Goal: Task Accomplishment & Management: Complete application form

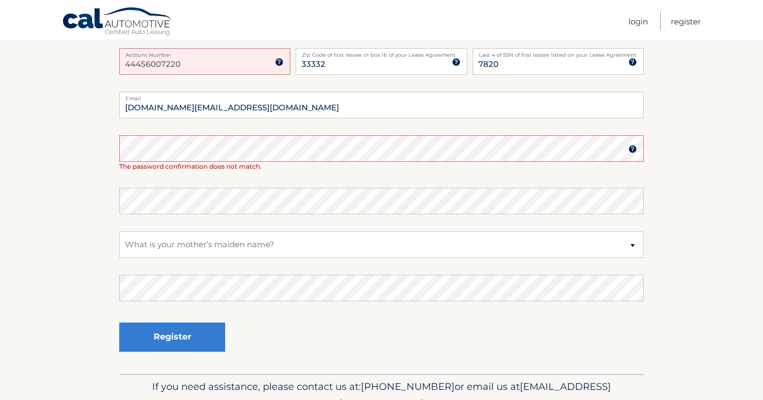
scroll to position [215, 0]
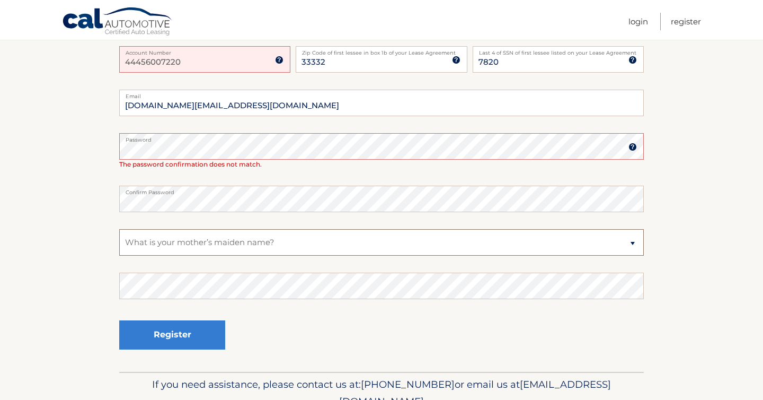
click at [208, 254] on select "Select a Security Question What was the name of your elementary school? What is…" at bounding box center [381, 242] width 525 height 27
click at [119, 229] on select "Select a Security Question What was the name of your elementary school? What is…" at bounding box center [381, 242] width 525 height 27
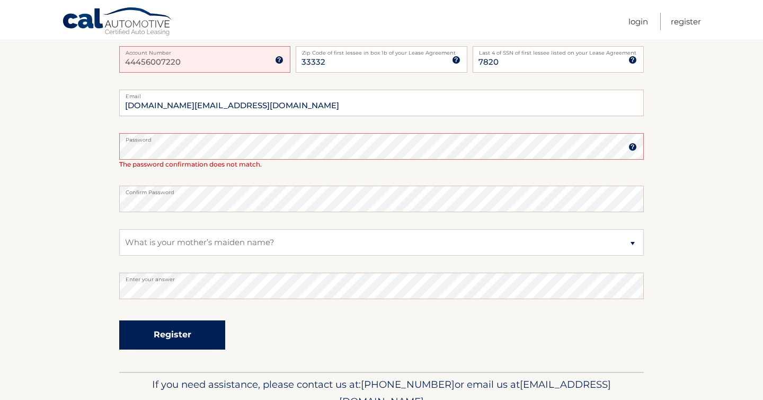
click at [187, 336] on button "Register" at bounding box center [172, 334] width 106 height 29
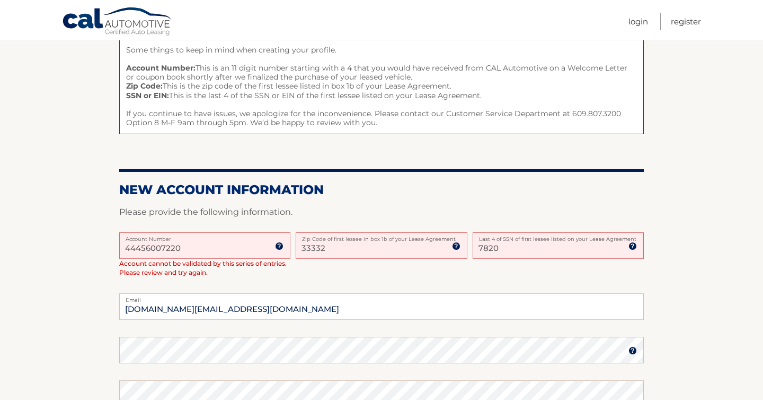
scroll to position [126, 0]
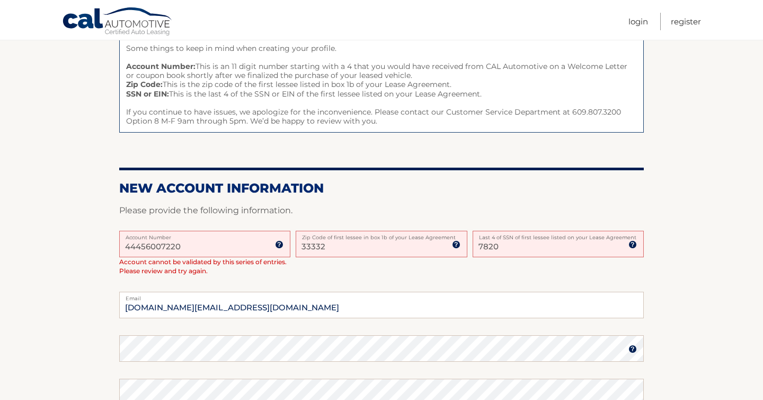
click at [493, 249] on input "7820" at bounding box center [558, 244] width 171 height 27
click at [504, 253] on input "7850" at bounding box center [558, 244] width 171 height 27
type input "7"
type input "5286"
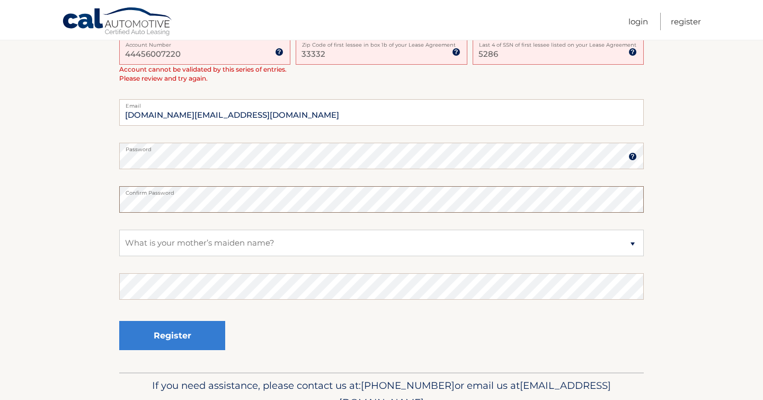
scroll to position [328, 0]
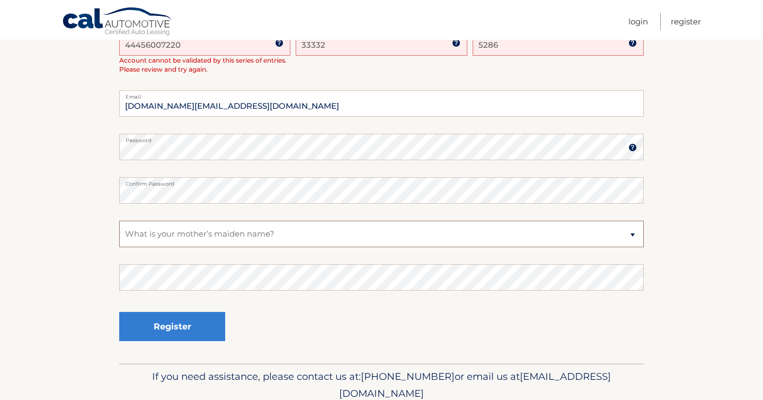
click at [367, 229] on select "Select a Security Question What was the name of your elementary school? What is…" at bounding box center [381, 234] width 525 height 27
select select "4"
click at [119, 221] on select "Select a Security Question What was the name of your elementary school? What is…" at bounding box center [381, 234] width 525 height 27
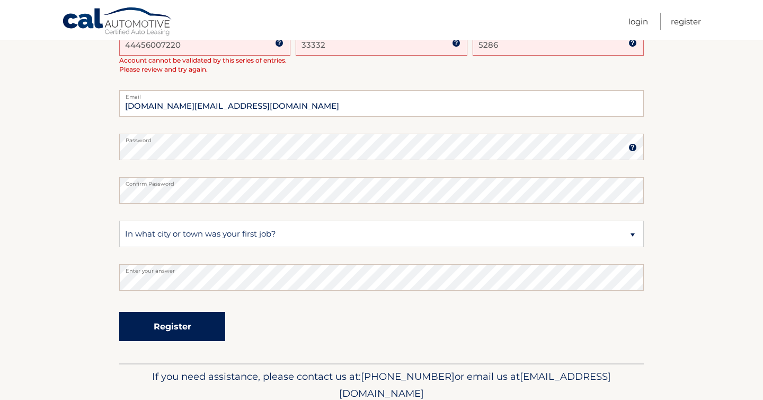
click at [204, 321] on button "Register" at bounding box center [172, 326] width 106 height 29
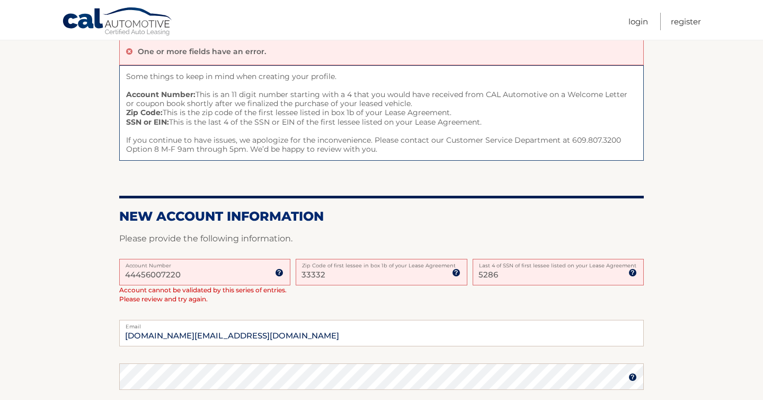
scroll to position [102, 0]
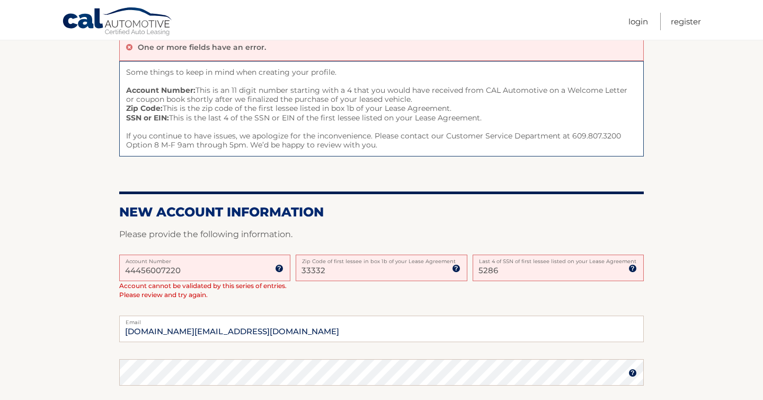
click at [219, 274] on input "44456007220" at bounding box center [204, 267] width 171 height 27
drag, startPoint x: 136, startPoint y: 253, endPoint x: 215, endPoint y: 275, distance: 81.9
click at [215, 275] on form "New Account Information Please provide the following information. 44456007220 A…" at bounding box center [381, 396] width 525 height 384
drag, startPoint x: 216, startPoint y: 272, endPoint x: 106, endPoint y: 261, distance: 110.8
click at [106, 261] on section "One or more fields have an error. Some things to keep in mind when creating you…" at bounding box center [381, 308] width 763 height 561
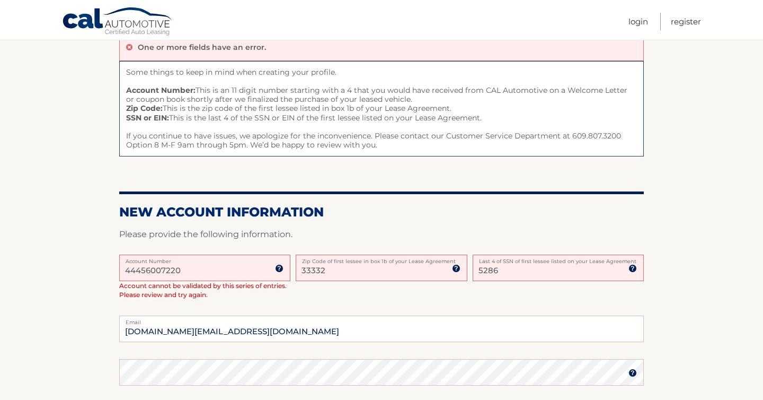
type input "\"
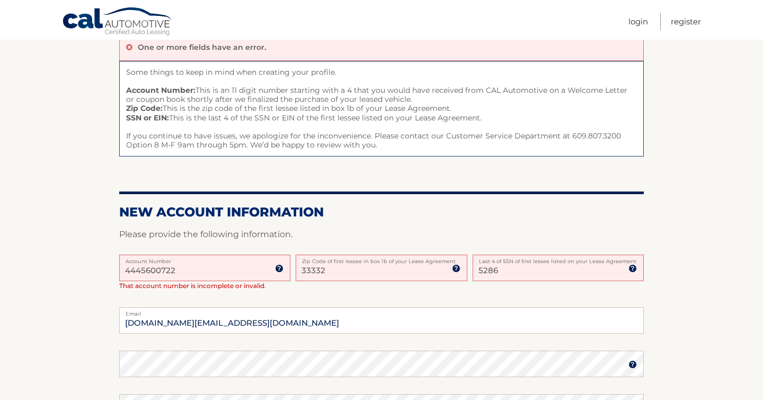
type input "44456007220"
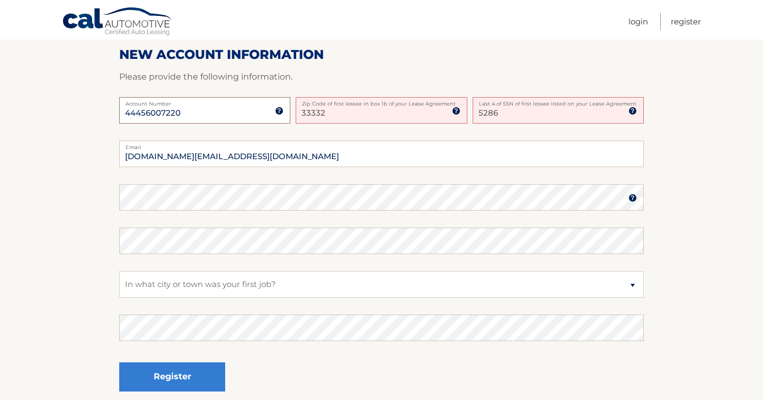
scroll to position [266, 0]
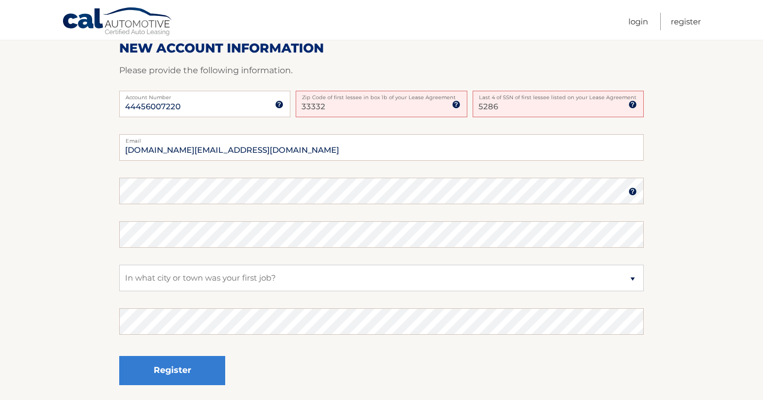
click at [80, 310] on section "One or more fields have an error. Some things to keep in mind when creating you…" at bounding box center [381, 135] width 763 height 543
drag, startPoint x: 340, startPoint y: 108, endPoint x: 279, endPoint y: 108, distance: 61.0
click at [279, 108] on div "44456007220 Account Number 11 digit account number provided on your coupon book…" at bounding box center [381, 112] width 525 height 43
type input "33332"
click at [440, 216] on fieldset "ysquare.llc@GMAIL.COM Email Password Password should be a minimum of 6 characte…" at bounding box center [381, 270] width 525 height 273
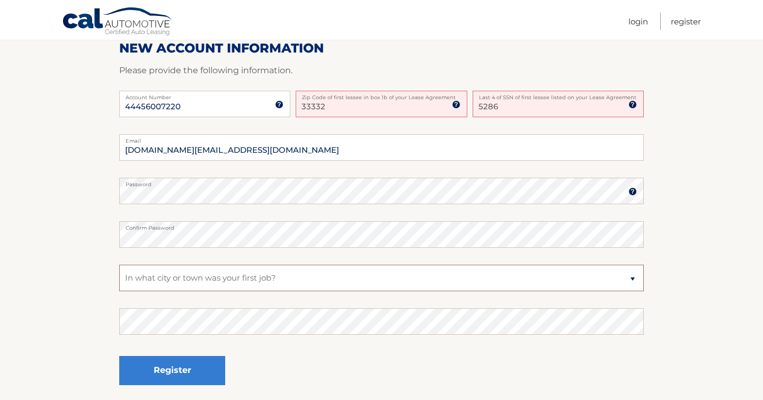
click at [193, 280] on select "Select a Security Question What was the name of your elementary school? What is…" at bounding box center [381, 278] width 525 height 27
click at [119, 265] on select "Select a Security Question What was the name of your elementary school? What is…" at bounding box center [381, 278] width 525 height 27
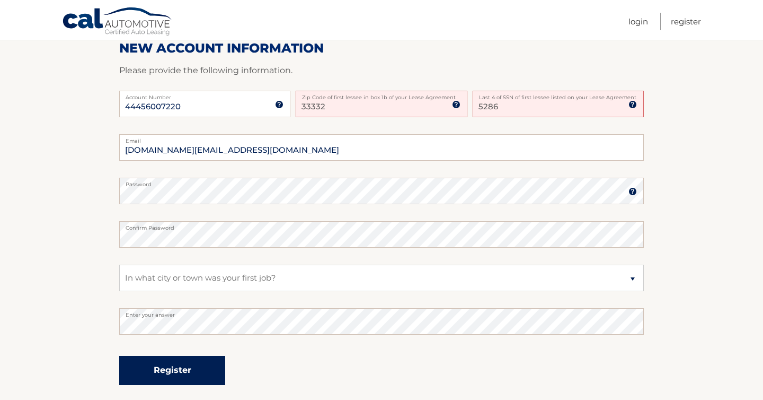
click at [187, 373] on button "Register" at bounding box center [172, 370] width 106 height 29
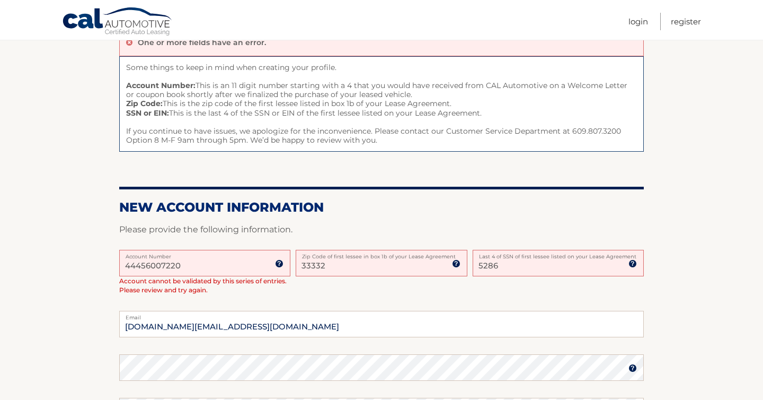
scroll to position [112, 0]
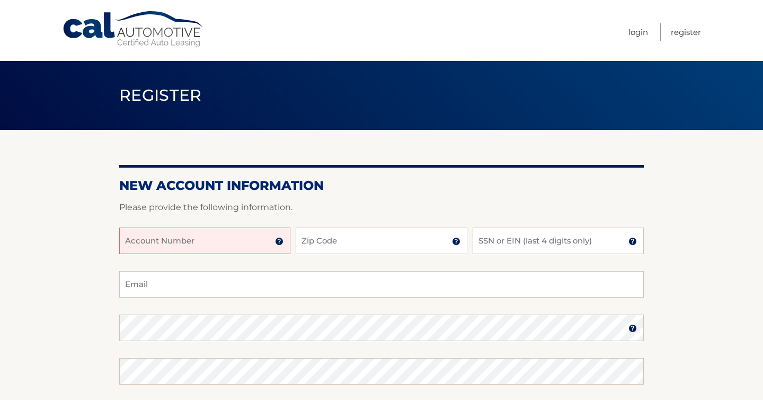
click at [223, 244] on input "Account Number" at bounding box center [204, 240] width 171 height 27
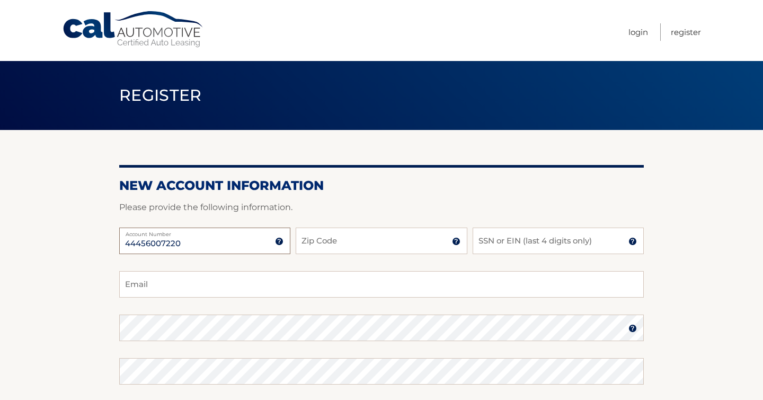
type input "44456007220"
type input "33332"
type input "8"
type input "7850"
type input "[DOMAIN_NAME][EMAIL_ADDRESS][DOMAIN_NAME]"
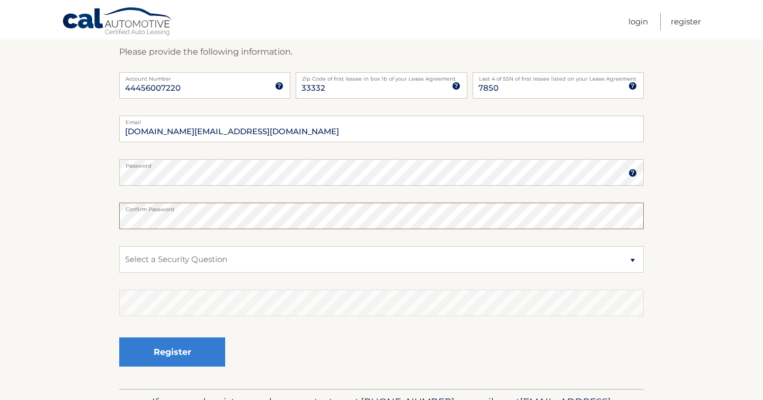
scroll to position [157, 0]
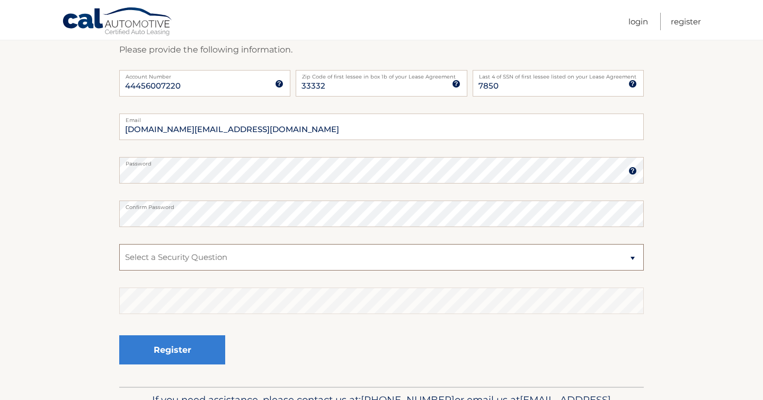
click at [196, 254] on select "Select a Security Question What was the name of your elementary school? What is…" at bounding box center [381, 257] width 525 height 27
select select "4"
click at [119, 244] on select "Select a Security Question What was the name of your elementary school? What is…" at bounding box center [381, 257] width 525 height 27
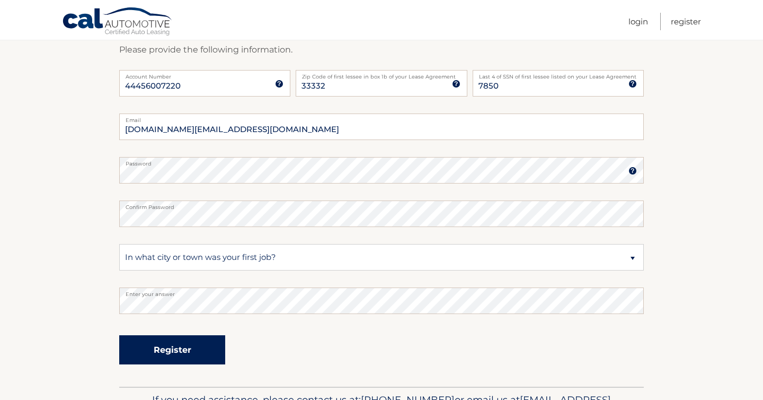
click at [198, 356] on button "Register" at bounding box center [172, 349] width 106 height 29
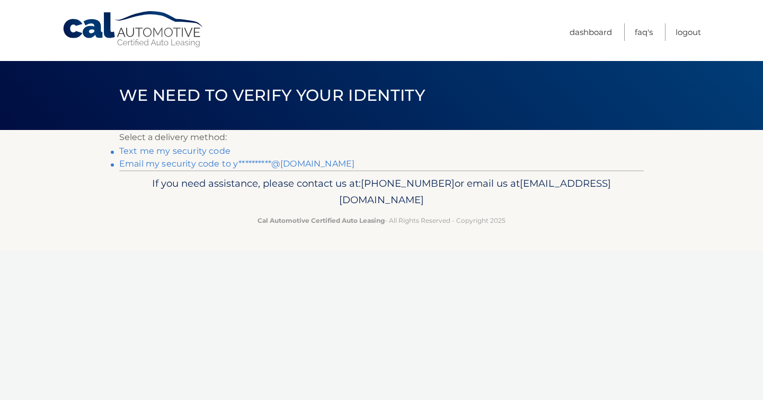
click at [206, 152] on link "Text me my security code" at bounding box center [174, 151] width 111 height 10
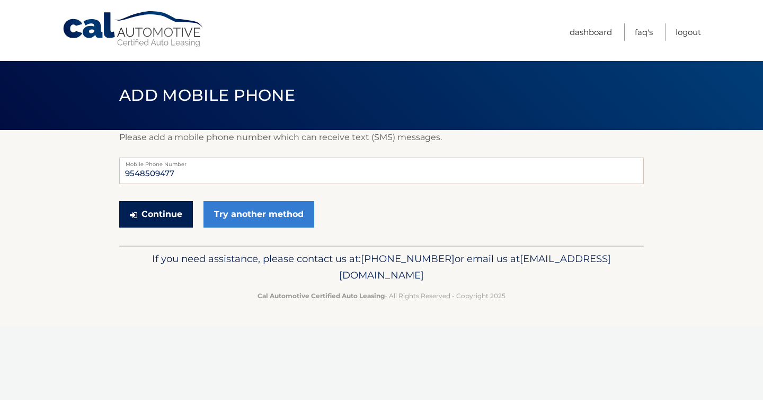
click at [183, 218] on button "Continue" at bounding box center [156, 214] width 74 height 27
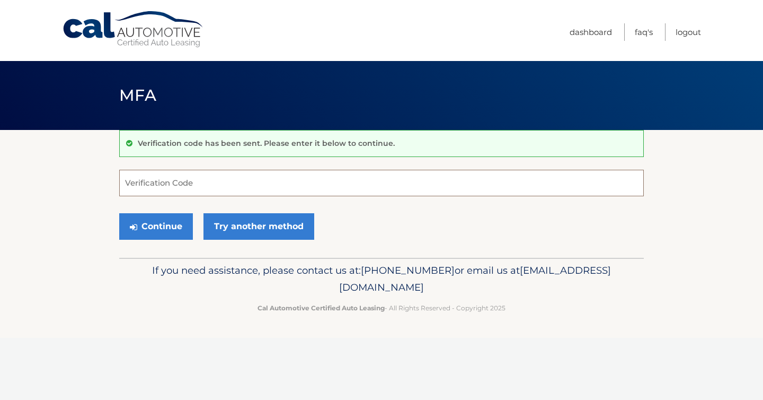
click at [184, 180] on input "Verification Code" at bounding box center [381, 183] width 525 height 27
click at [183, 188] on input "Verification Code" at bounding box center [381, 183] width 525 height 27
type input "329156"
click at [161, 232] on button "Continue" at bounding box center [156, 226] width 74 height 27
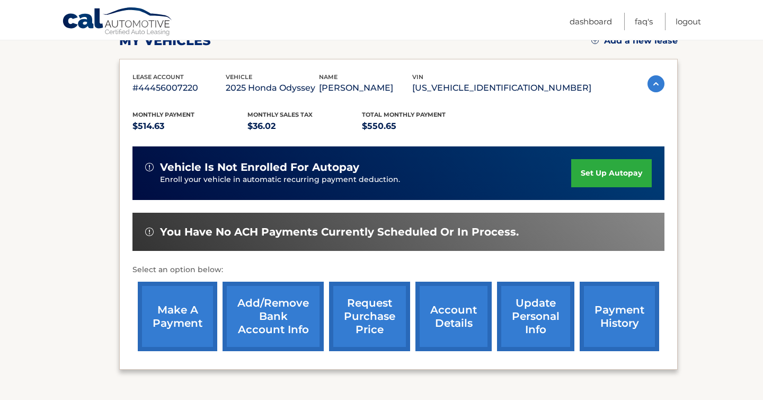
scroll to position [161, 0]
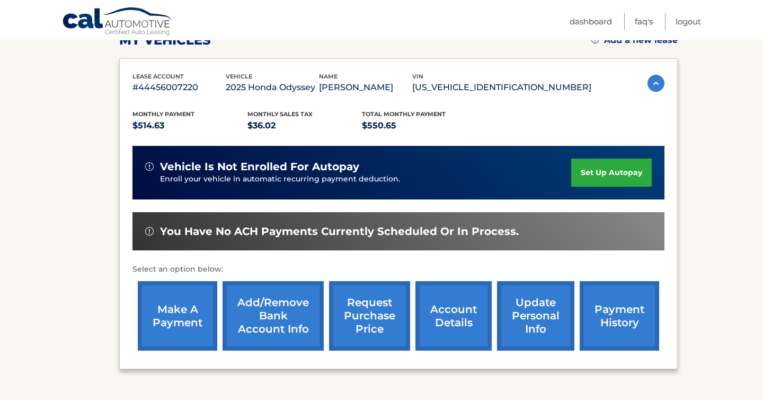
click at [283, 327] on link "Add/Remove bank account info" at bounding box center [273, 315] width 101 height 69
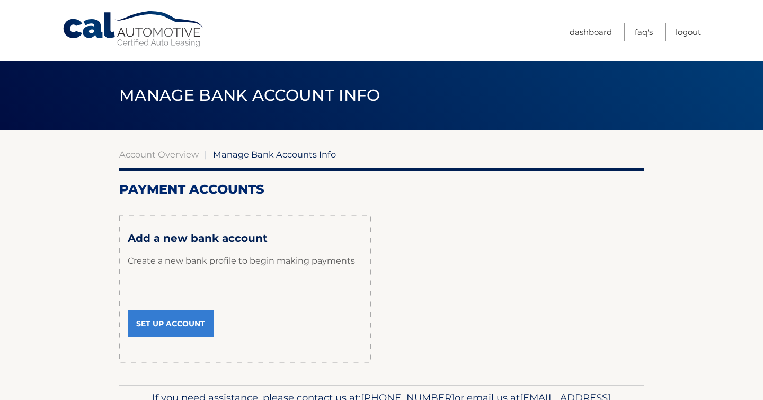
click at [207, 323] on link "Set Up Account" at bounding box center [171, 323] width 86 height 27
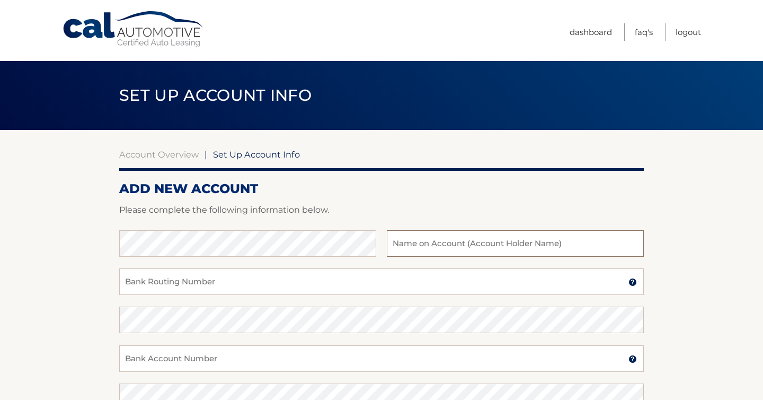
click at [401, 248] on input "text" at bounding box center [515, 243] width 257 height 27
type input "[PERSON_NAME]"
click at [392, 280] on input "Bank Routing Number" at bounding box center [381, 281] width 525 height 27
paste input "067014822"
type input "067014822"
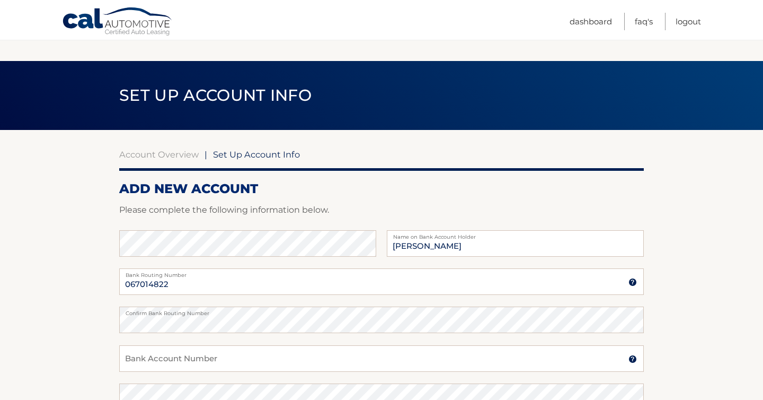
scroll to position [215, 0]
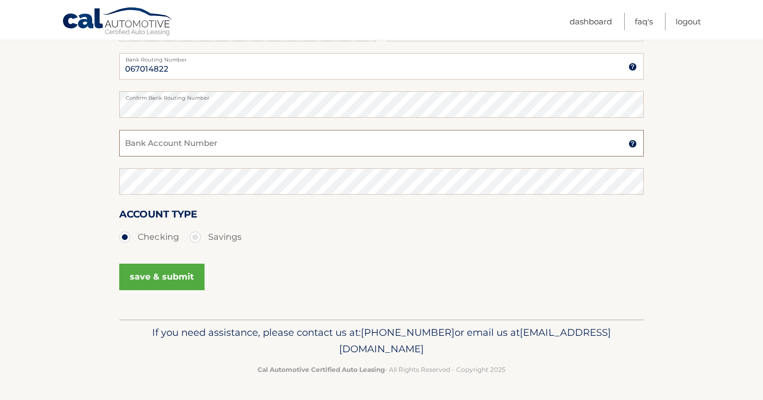
click at [345, 148] on input "Bank Account Number" at bounding box center [381, 143] width 525 height 27
paste input "4443850288"
type input "4443850288"
drag, startPoint x: 210, startPoint y: 67, endPoint x: 107, endPoint y: 55, distance: 103.5
click at [107, 55] on section "Account Overview | Set Up Account Info ADD NEW ACCOUNT Please complete the foll…" at bounding box center [381, 117] width 763 height 405
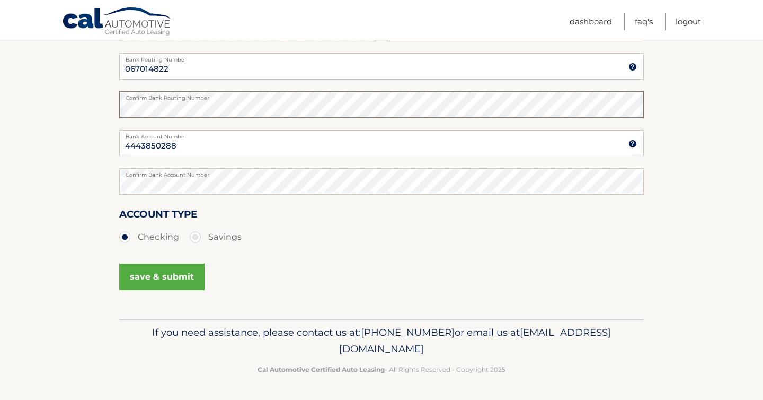
click at [98, 105] on section "Account Overview | Set Up Account Info ADD NEW ACCOUNT Please complete the foll…" at bounding box center [381, 117] width 763 height 405
click at [96, 129] on section "Account Overview | Set Up Account Info ADD NEW ACCOUNT Please complete the foll…" at bounding box center [381, 117] width 763 height 405
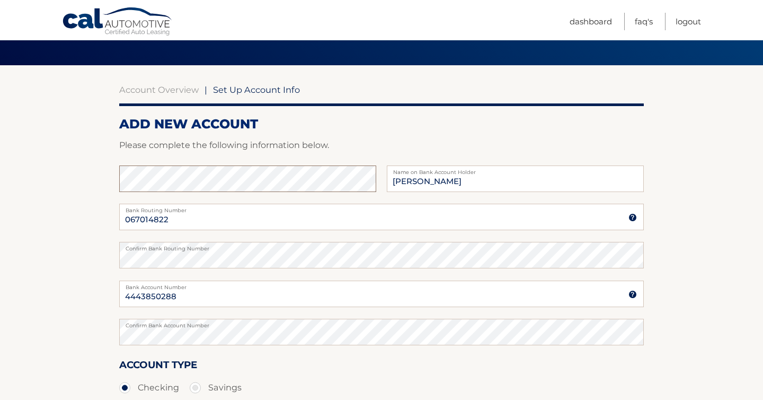
scroll to position [67, 0]
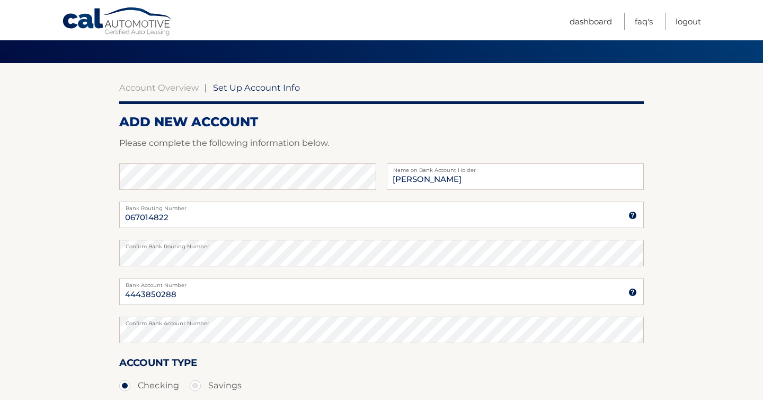
click at [65, 292] on section "Account Overview | Set Up Account Info ADD NEW ACCOUNT Please complete the foll…" at bounding box center [381, 265] width 763 height 405
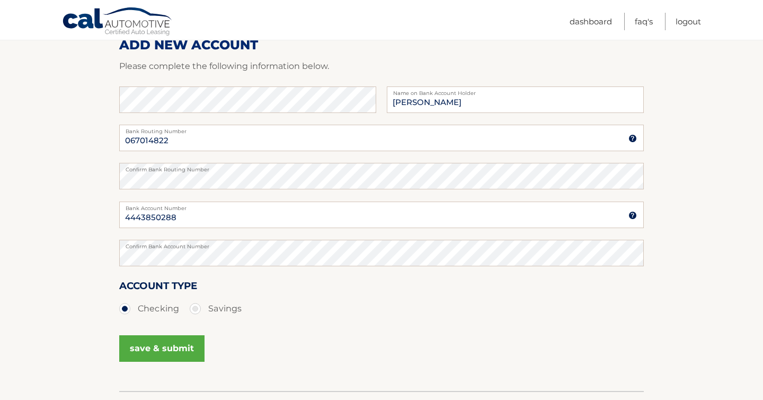
scroll to position [161, 0]
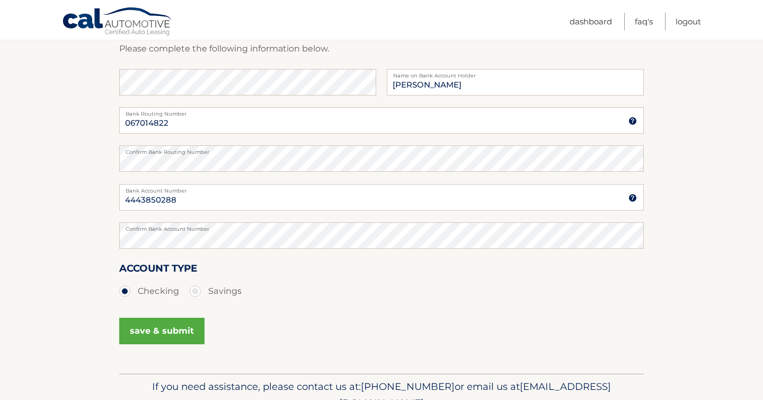
click at [157, 332] on button "save & submit" at bounding box center [161, 331] width 85 height 27
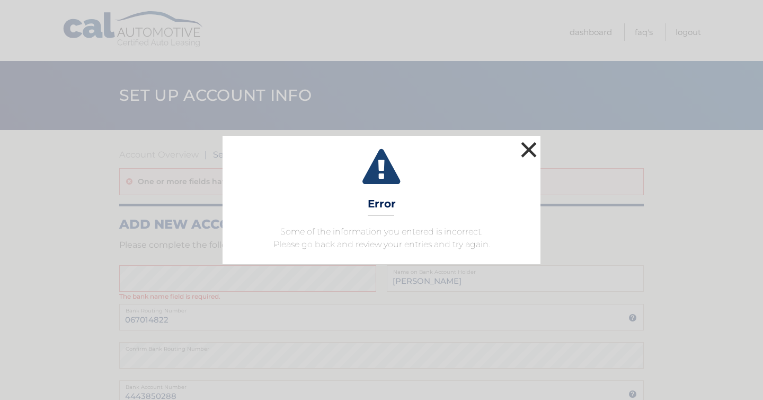
click at [524, 150] on button "×" at bounding box center [528, 149] width 21 height 21
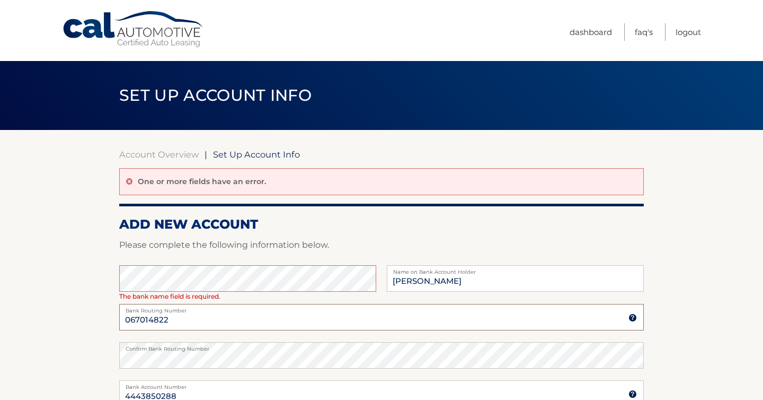
click at [417, 326] on input "067014822" at bounding box center [381, 317] width 525 height 27
click at [759, 247] on section "Account Overview | Set Up Account Info One or more fields have an error. ADD NE…" at bounding box center [381, 350] width 763 height 440
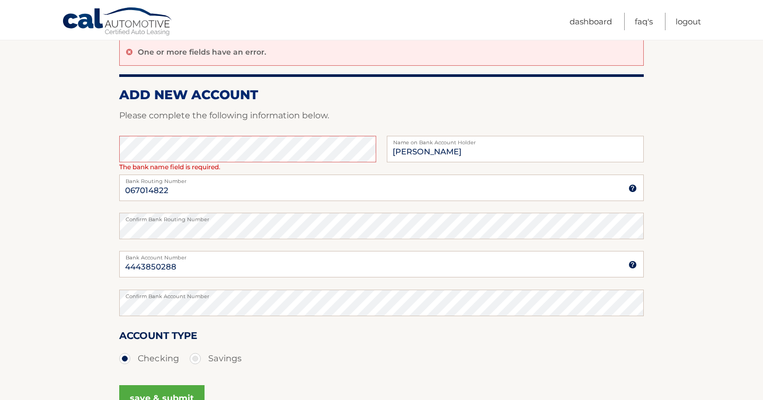
scroll to position [250, 0]
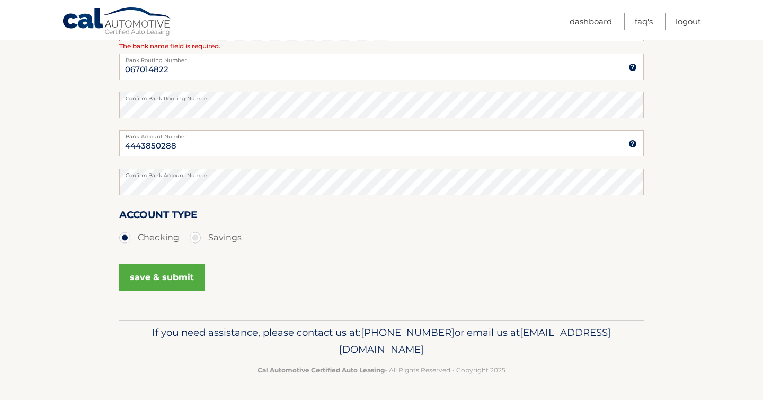
click at [160, 267] on button "save & submit" at bounding box center [161, 277] width 85 height 27
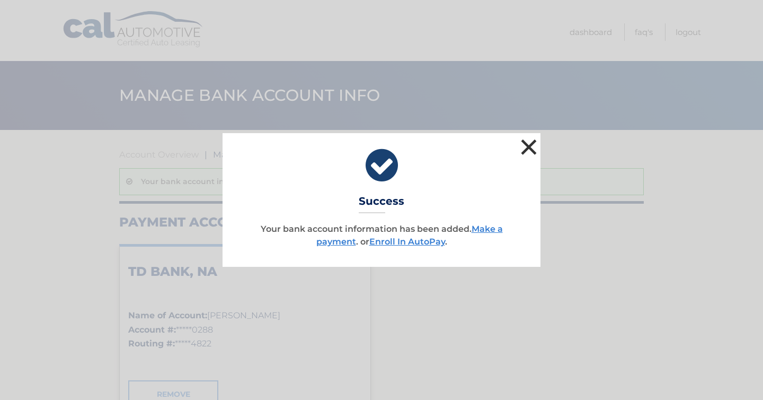
click at [528, 148] on button "×" at bounding box center [528, 146] width 21 height 21
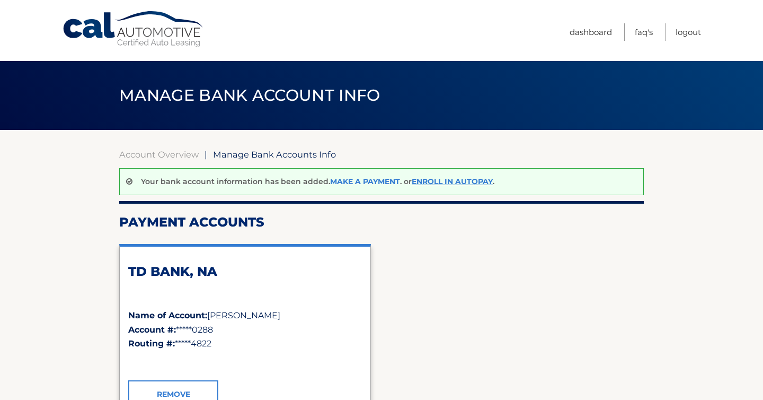
click at [375, 183] on link "Make a payment" at bounding box center [365, 182] width 70 height 10
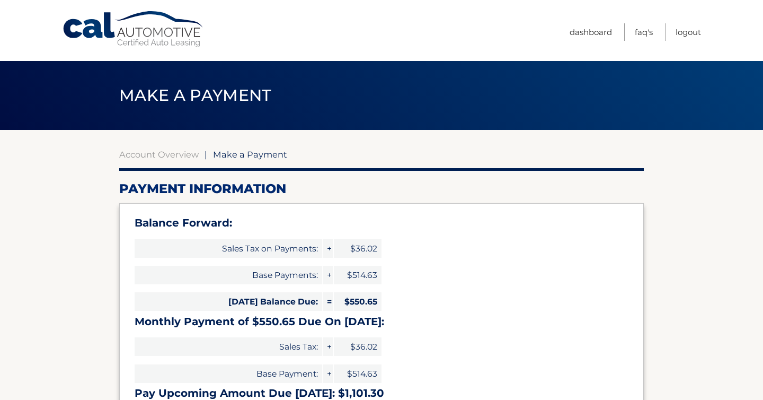
select select "ZjVlMjVjYjAtYmUwNC00YTBkLWFiNDctNTEzZmViZmE5N2Rk"
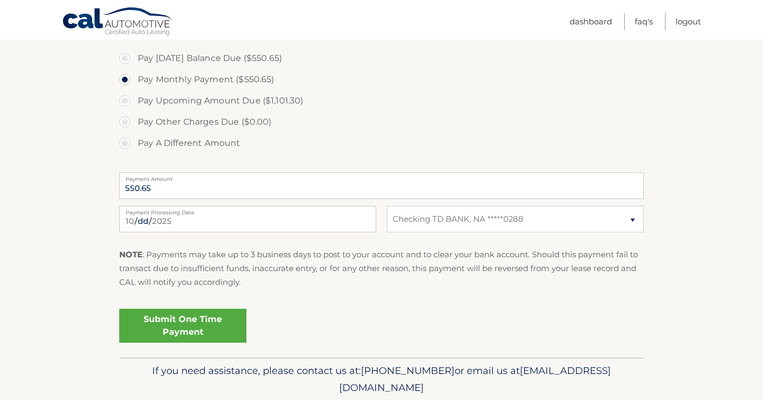
scroll to position [392, 0]
click at [223, 320] on link "Submit One Time Payment" at bounding box center [182, 325] width 127 height 34
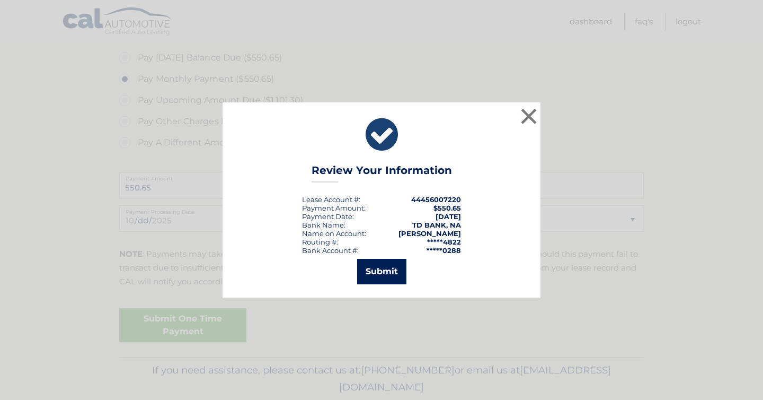
click at [389, 275] on button "Submit" at bounding box center [381, 271] width 49 height 25
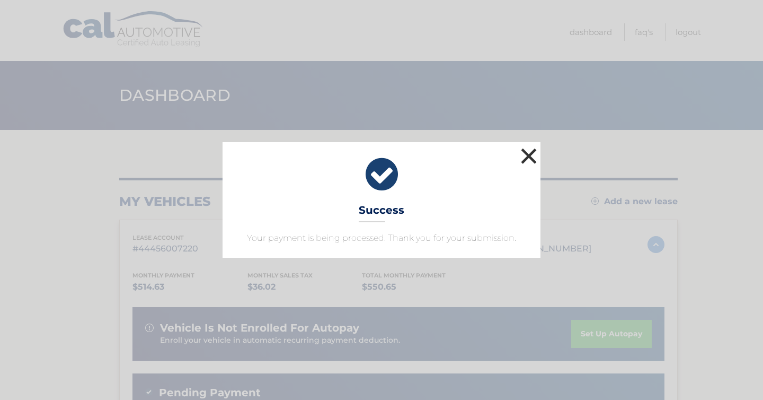
click at [528, 161] on button "×" at bounding box center [528, 155] width 21 height 21
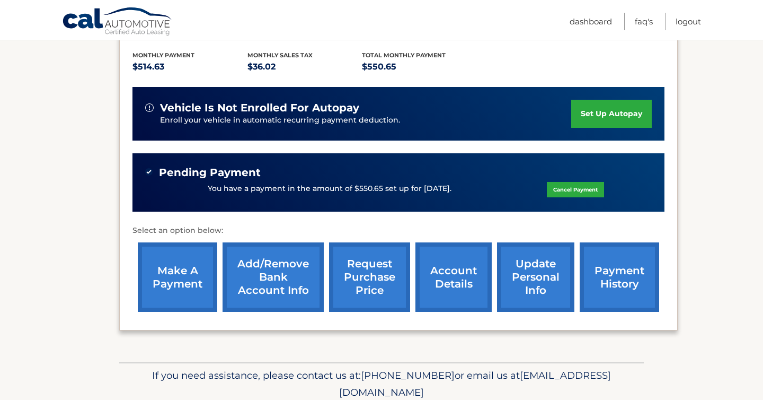
scroll to position [246, 0]
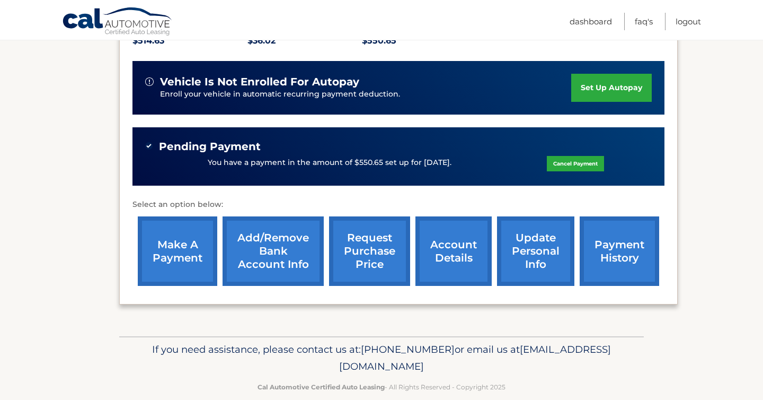
click at [465, 254] on link "account details" at bounding box center [454, 250] width 76 height 69
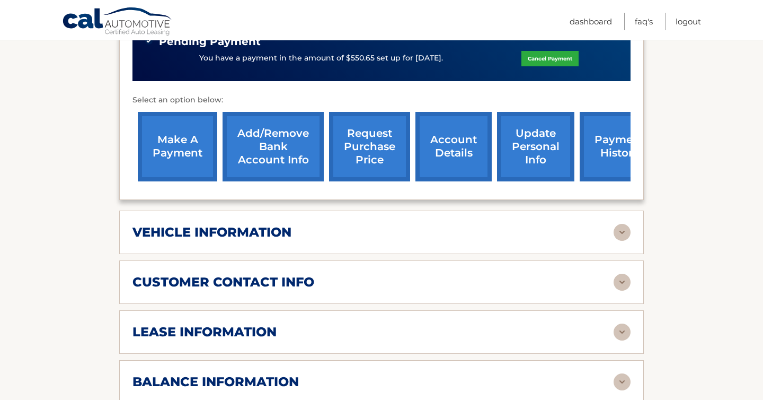
scroll to position [395, 0]
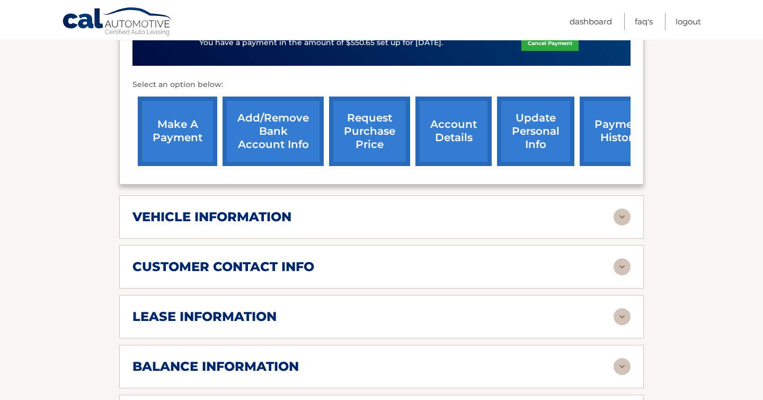
click at [455, 209] on div "vehicle information" at bounding box center [373, 217] width 481 height 16
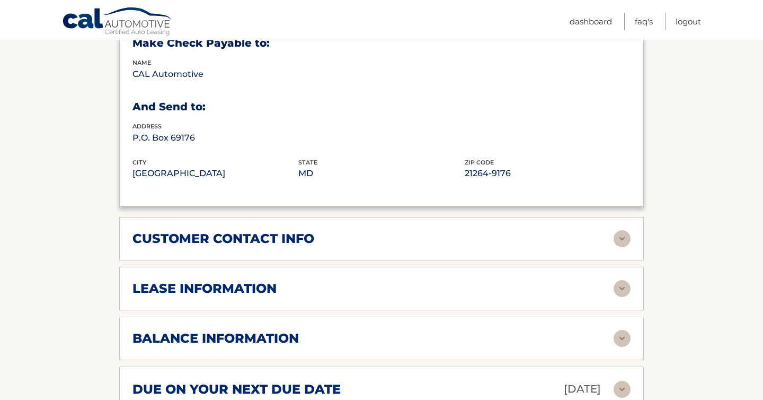
scroll to position [716, 0]
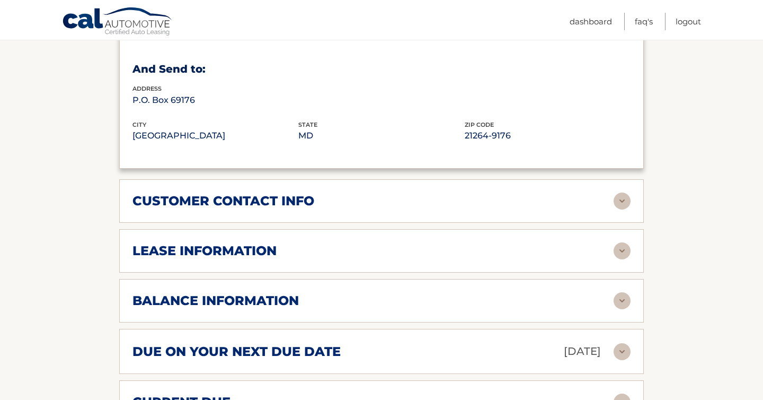
click at [453, 193] on div "customer contact info" at bounding box center [373, 201] width 481 height 16
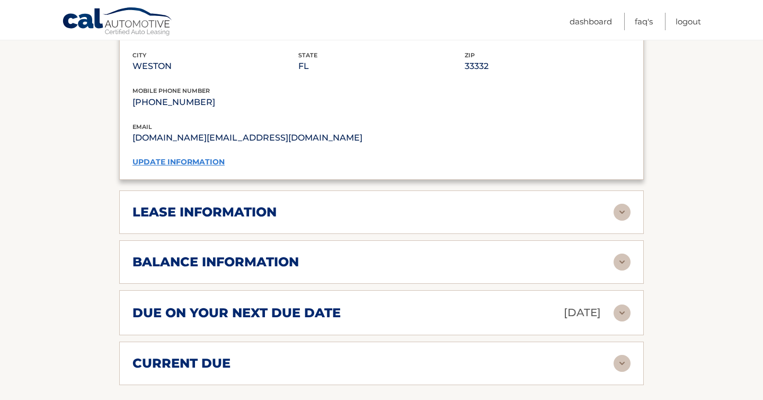
scroll to position [964, 0]
click at [452, 205] on div "lease information Contract Start Date [DATE] Term 39 Maturity Date [DATE] Start…" at bounding box center [381, 211] width 525 height 43
click at [620, 203] on img at bounding box center [622, 211] width 17 height 17
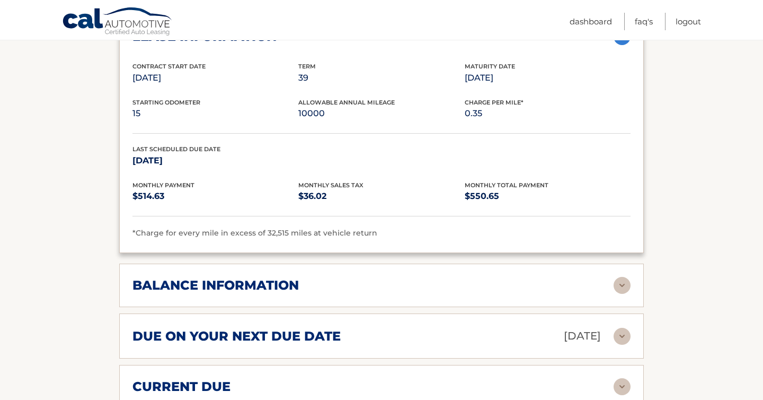
scroll to position [1147, 0]
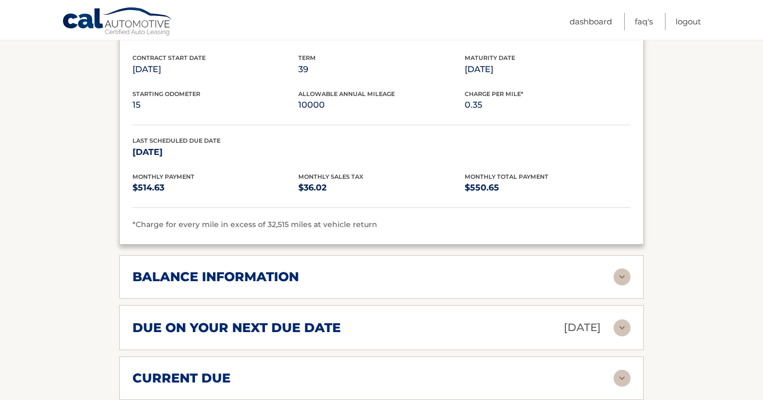
click at [623, 268] on img at bounding box center [622, 276] width 17 height 17
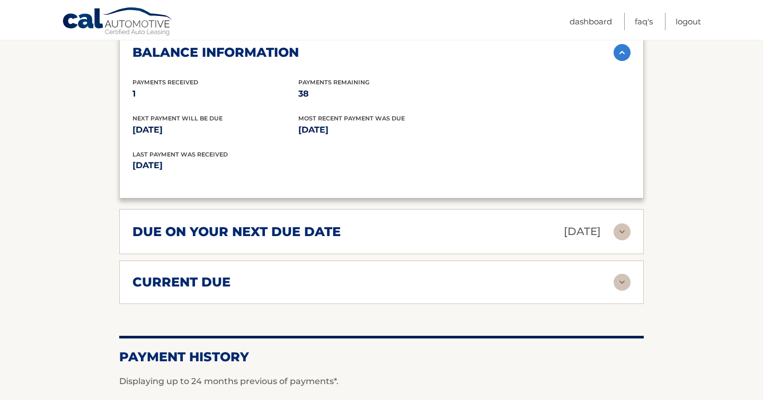
scroll to position [1373, 0]
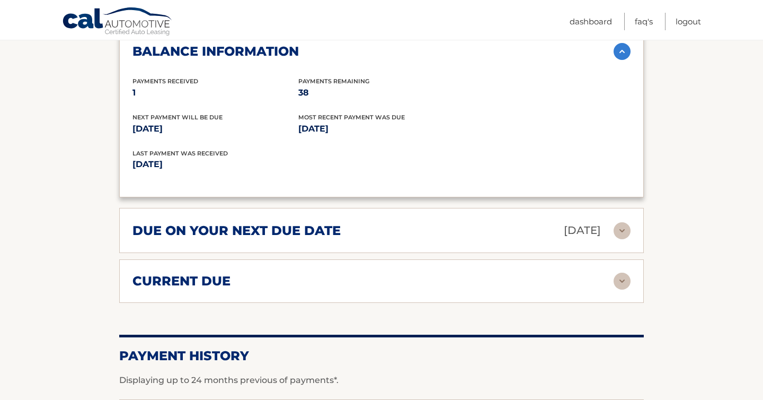
click at [564, 221] on p "[DATE]" at bounding box center [582, 230] width 37 height 19
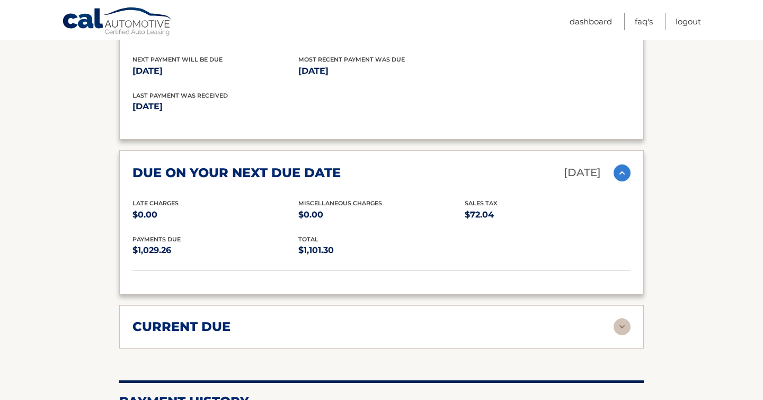
scroll to position [1431, 0]
click at [560, 318] on div "current due" at bounding box center [373, 326] width 481 height 16
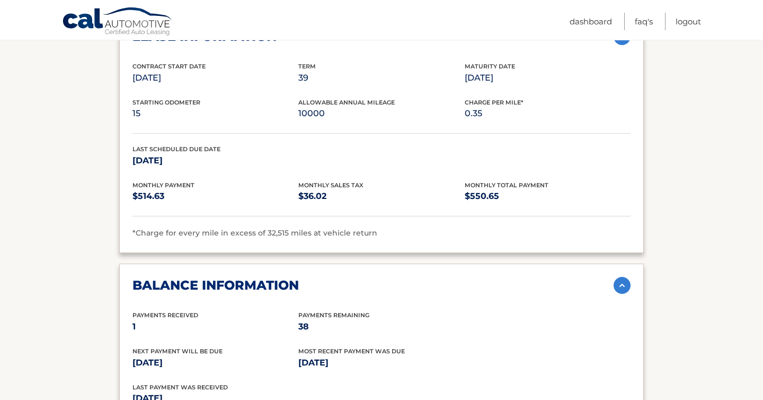
scroll to position [878, 0]
